Goal: Information Seeking & Learning: Learn about a topic

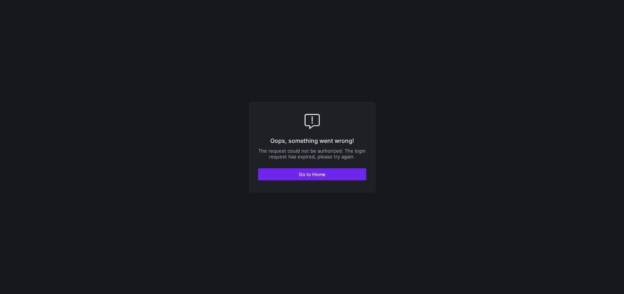
click at [343, 173] on span "button" at bounding box center [312, 174] width 108 height 12
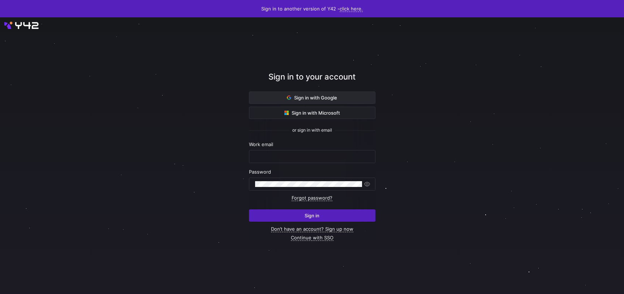
click at [316, 93] on span at bounding box center [312, 98] width 126 height 12
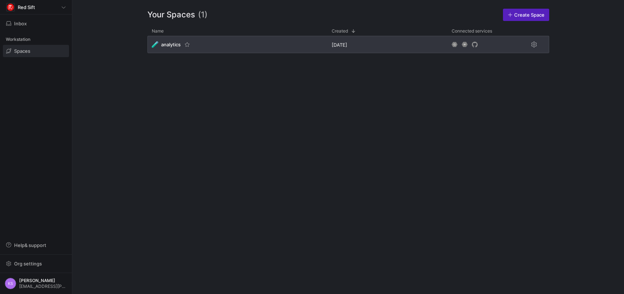
click at [173, 45] on span "analytics" at bounding box center [171, 45] width 20 height 6
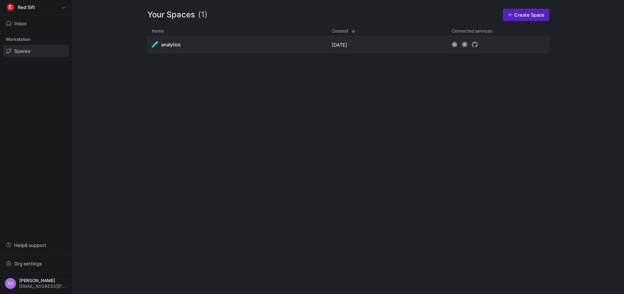
click at [40, 51] on span at bounding box center [35, 51] width 65 height 12
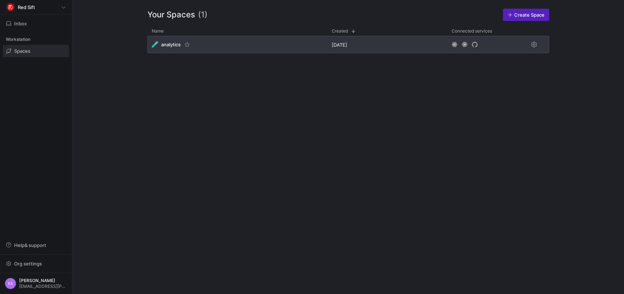
click at [453, 43] on icon "Press SPACE to select this row." at bounding box center [455, 44] width 6 height 5
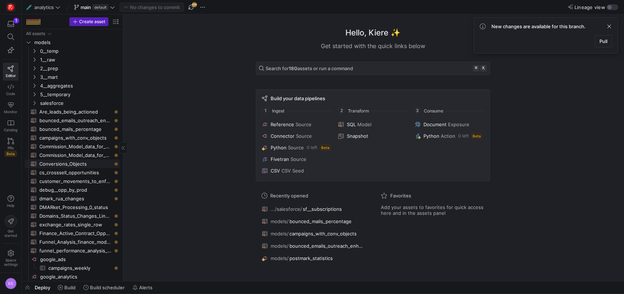
click at [93, 161] on span "Conversions_Objects​​​​​​​​​​" at bounding box center [75, 164] width 72 height 8
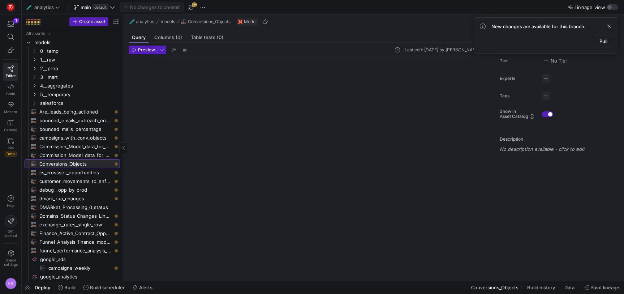
click at [93, 161] on span "Conversions_Objects​​​​​​​​​​" at bounding box center [75, 164] width 72 height 8
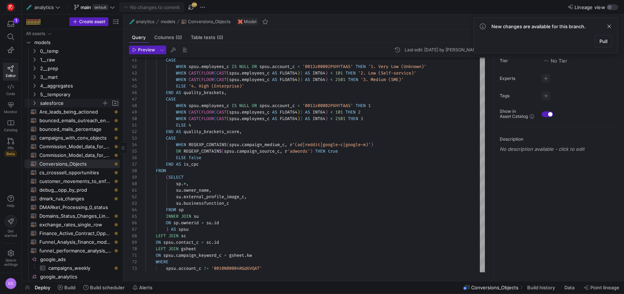
click at [33, 103] on icon "Press SPACE to select this row." at bounding box center [34, 103] width 5 height 4
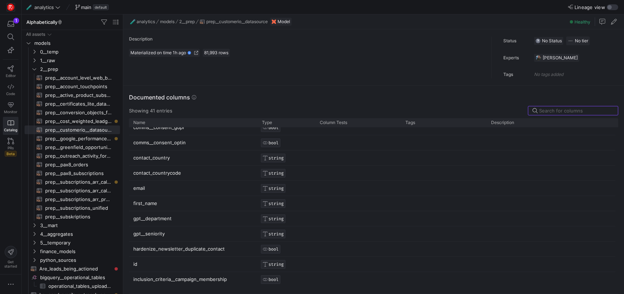
scroll to position [249, 0]
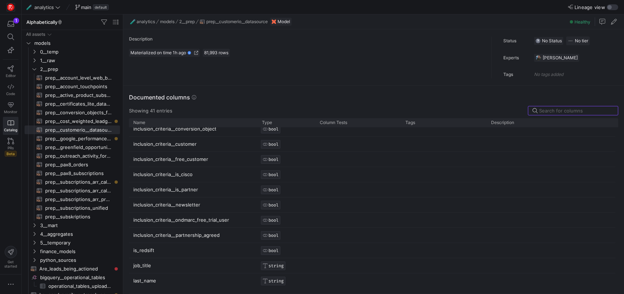
click at [228, 219] on p "inclusion_criteria__ondmarc_free_trial_user" at bounding box center [193, 220] width 120 height 14
drag, startPoint x: 229, startPoint y: 221, endPoint x: 140, endPoint y: 219, distance: 89.0
click at [140, 219] on p "inclusion_criteria__ondmarc_free_trial_user" at bounding box center [193, 220] width 120 height 14
click at [142, 219] on p "inclusion_criteria__ondmarc_free_trial_user" at bounding box center [193, 220] width 120 height 14
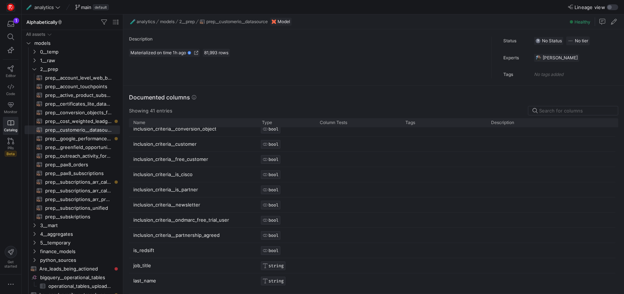
click at [142, 219] on p "inclusion_criteria__ondmarc_free_trial_user" at bounding box center [193, 220] width 120 height 14
click at [215, 220] on p "inclusion_criteria__ondmarc_free_trial_user" at bounding box center [193, 220] width 120 height 14
click at [231, 227] on span "Copy" at bounding box center [257, 226] width 62 height 10
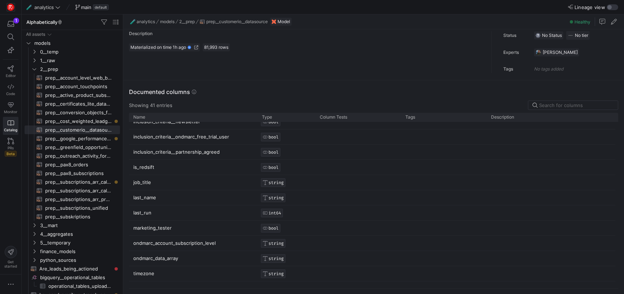
scroll to position [7, 0]
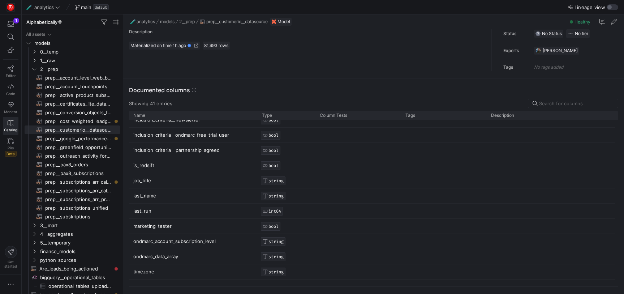
click at [178, 259] on p "ondmarc_data_array" at bounding box center [193, 256] width 120 height 14
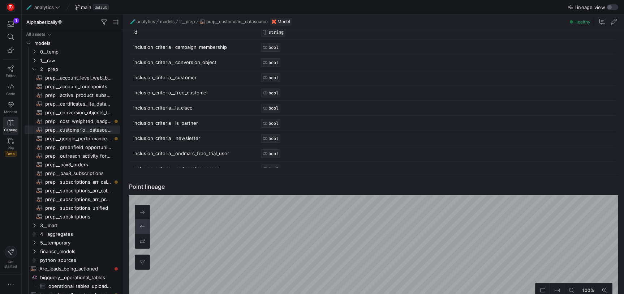
scroll to position [211, 0]
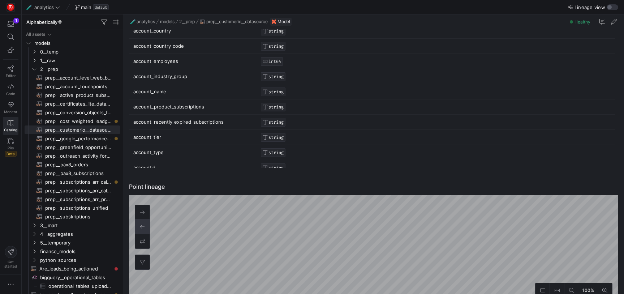
drag, startPoint x: 620, startPoint y: 60, endPoint x: 620, endPoint y: 54, distance: 6.2
click at [620, 54] on div "Documented columns Showing 41 entries Drag here to set row groups Drag here to …" at bounding box center [372, 71] width 498 height 208
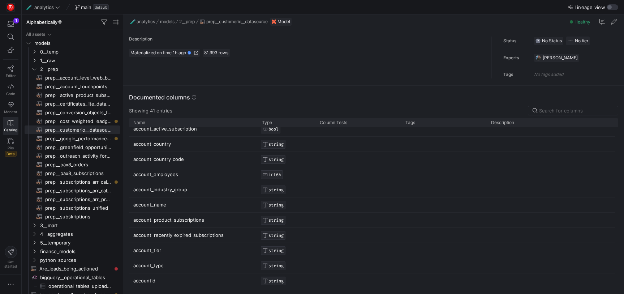
scroll to position [8, 0]
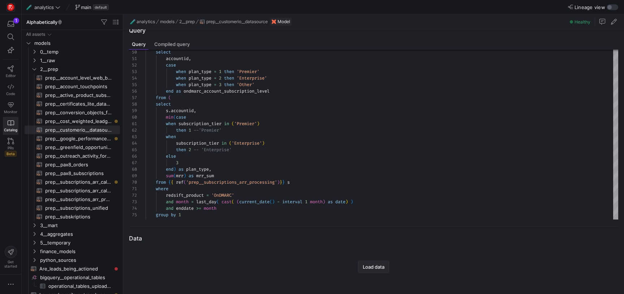
click at [373, 266] on span "Load data" at bounding box center [374, 267] width 22 height 6
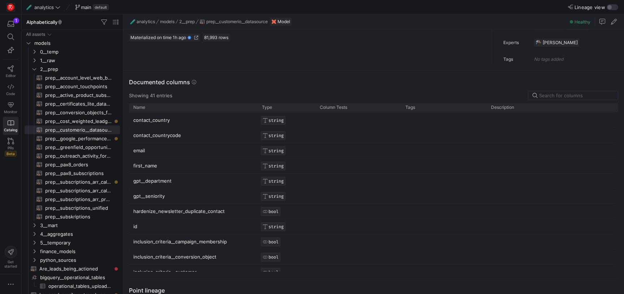
scroll to position [237, 0]
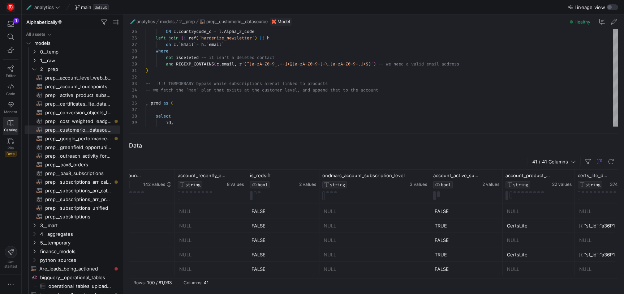
drag, startPoint x: 390, startPoint y: 173, endPoint x: 429, endPoint y: 171, distance: 38.7
click at [429, 171] on div at bounding box center [430, 187] width 3 height 34
click at [388, 278] on y42-table-data-footer "Rows: 100 / 81,993 Columns: 41" at bounding box center [374, 282] width 490 height 9
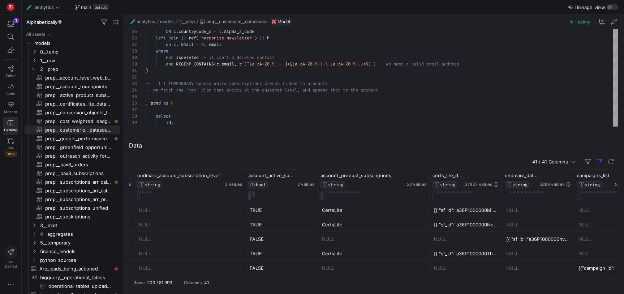
drag, startPoint x: 389, startPoint y: 174, endPoint x: 429, endPoint y: 172, distance: 39.8
click at [429, 172] on div at bounding box center [429, 187] width 3 height 34
click at [382, 175] on span "account_product_subscriptions" at bounding box center [356, 175] width 71 height 6
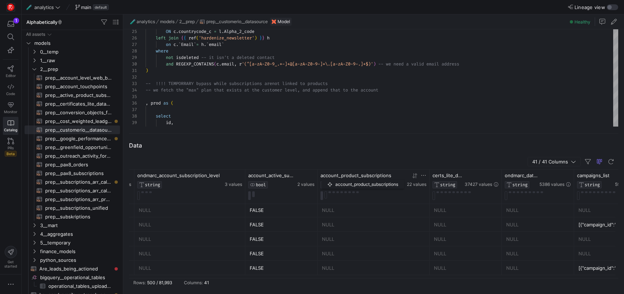
drag, startPoint x: 394, startPoint y: 175, endPoint x: 325, endPoint y: 179, distance: 69.1
click at [325, 179] on div "account_product_subscriptions STRING" at bounding box center [363, 180] width 85 height 16
drag, startPoint x: 322, startPoint y: 177, endPoint x: 360, endPoint y: 174, distance: 38.8
click at [360, 174] on span "account_product_subscriptions" at bounding box center [356, 175] width 71 height 6
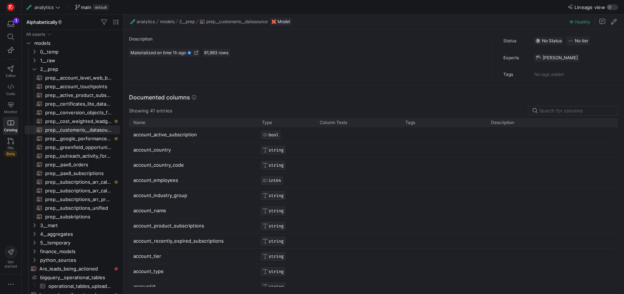
click at [175, 227] on p "account_product_subscriptions" at bounding box center [193, 226] width 120 height 14
click at [187, 232] on span "Copy" at bounding box center [216, 233] width 62 height 10
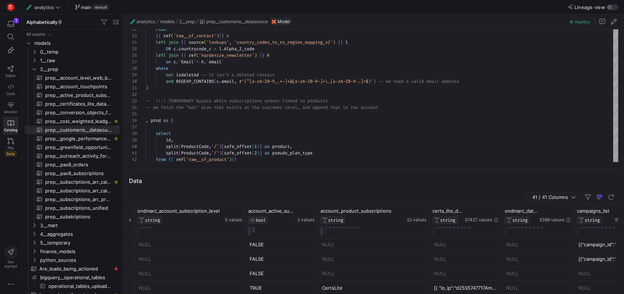
scroll to position [7108, 0]
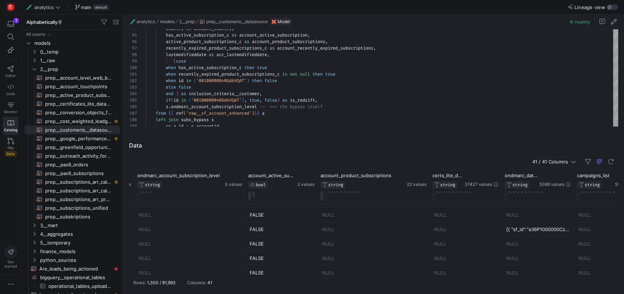
click at [316, 174] on div at bounding box center [317, 187] width 3 height 34
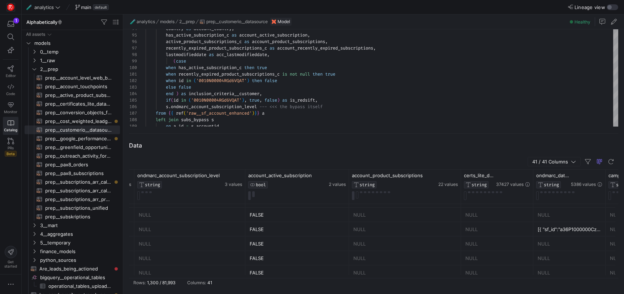
drag, startPoint x: 316, startPoint y: 174, endPoint x: 347, endPoint y: 174, distance: 31.1
click at [347, 174] on div at bounding box center [348, 187] width 3 height 34
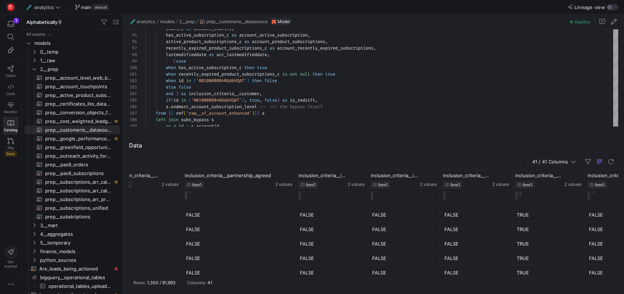
drag, startPoint x: 253, startPoint y: 174, endPoint x: 294, endPoint y: 173, distance: 41.2
click at [294, 173] on div at bounding box center [295, 187] width 3 height 34
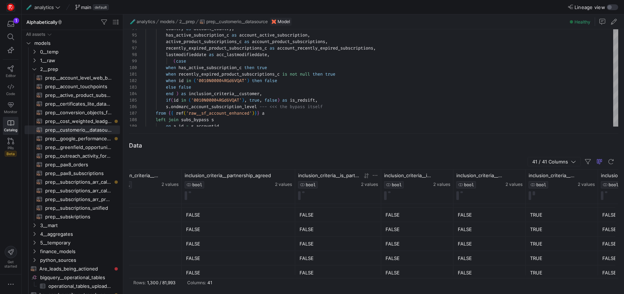
drag, startPoint x: 367, startPoint y: 175, endPoint x: 377, endPoint y: 176, distance: 10.5
click at [380, 175] on div at bounding box center [381, 187] width 3 height 34
drag, startPoint x: 381, startPoint y: 175, endPoint x: 395, endPoint y: 173, distance: 14.5
click at [395, 173] on div "inclusion_criteria__is_partner BOOL 2 values" at bounding box center [411, 187] width 86 height 34
drag, startPoint x: 393, startPoint y: 174, endPoint x: 346, endPoint y: 177, distance: 47.1
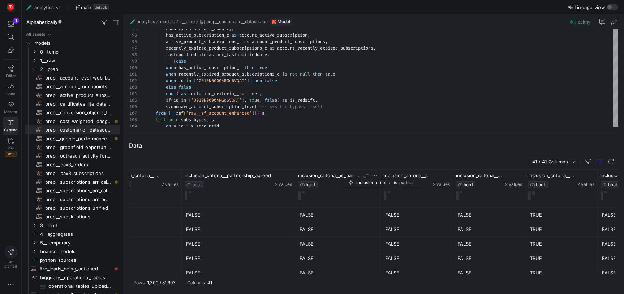
click at [346, 177] on span "inclusion_criteria__is_partner" at bounding box center [328, 175] width 61 height 6
drag, startPoint x: 380, startPoint y: 174, endPoint x: 374, endPoint y: 172, distance: 5.6
click at [375, 172] on div at bounding box center [376, 187] width 3 height 34
click at [453, 174] on div at bounding box center [454, 187] width 3 height 34
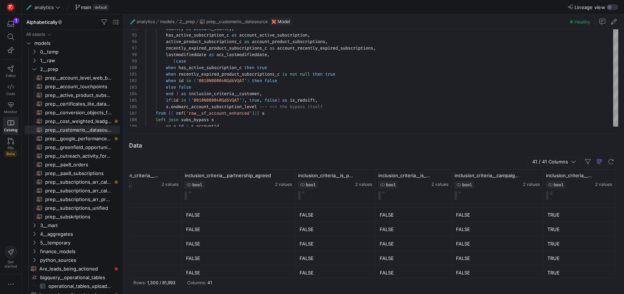
drag, startPoint x: 522, startPoint y: 175, endPoint x: 539, endPoint y: 175, distance: 16.6
click at [542, 175] on div at bounding box center [543, 187] width 3 height 34
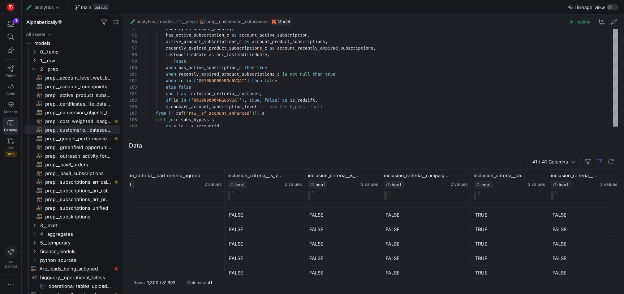
drag, startPoint x: 542, startPoint y: 174, endPoint x: 546, endPoint y: 175, distance: 4.6
click at [547, 175] on div at bounding box center [548, 187] width 3 height 34
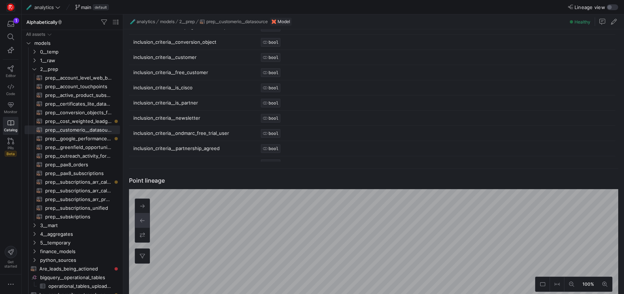
scroll to position [347, 0]
click at [202, 132] on p "inclusion_criteria__ondmarc_free_trial_user" at bounding box center [193, 134] width 120 height 14
click at [220, 124] on span "Copy" at bounding box center [244, 126] width 62 height 10
click at [200, 103] on p "inclusion_criteria__is_partner" at bounding box center [193, 103] width 120 height 14
click at [204, 72] on p "inclusion_criteria__free_customer" at bounding box center [193, 73] width 120 height 14
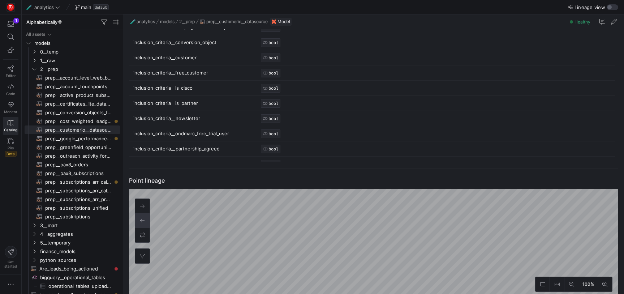
click at [201, 73] on p "inclusion_criteria__free_customer" at bounding box center [193, 73] width 120 height 14
click at [214, 81] on span "Copy" at bounding box center [242, 79] width 62 height 10
click at [194, 73] on p "inclusion_criteria__free_customer" at bounding box center [193, 73] width 120 height 14
click at [194, 72] on p "inclusion_criteria__free_customer" at bounding box center [193, 73] width 120 height 14
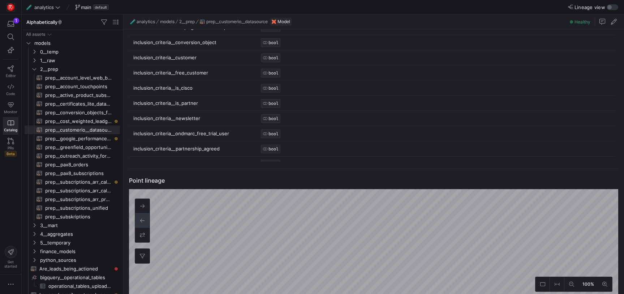
click at [194, 72] on p "inclusion_criteria__free_customer" at bounding box center [193, 73] width 120 height 14
click at [209, 78] on span "Copy" at bounding box center [235, 78] width 62 height 10
